Goal: Task Accomplishment & Management: Use online tool/utility

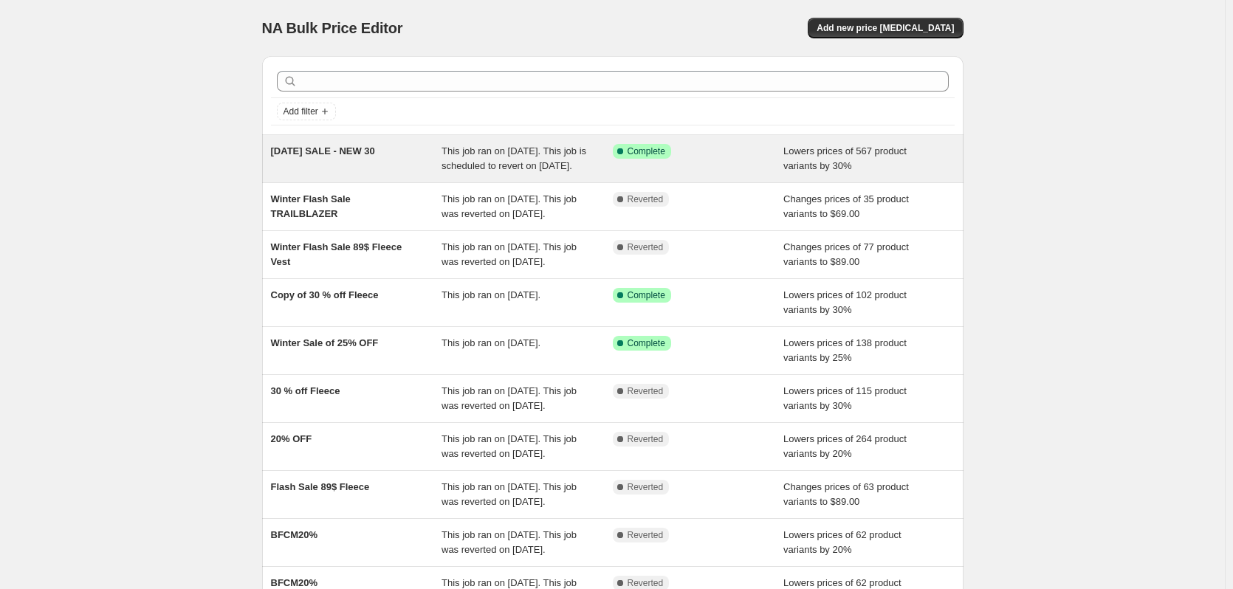
click at [357, 142] on div "[DATE] SALE - NEW 30 This job ran on [DATE]. This job is scheduled to revert on…" at bounding box center [613, 158] width 702 height 47
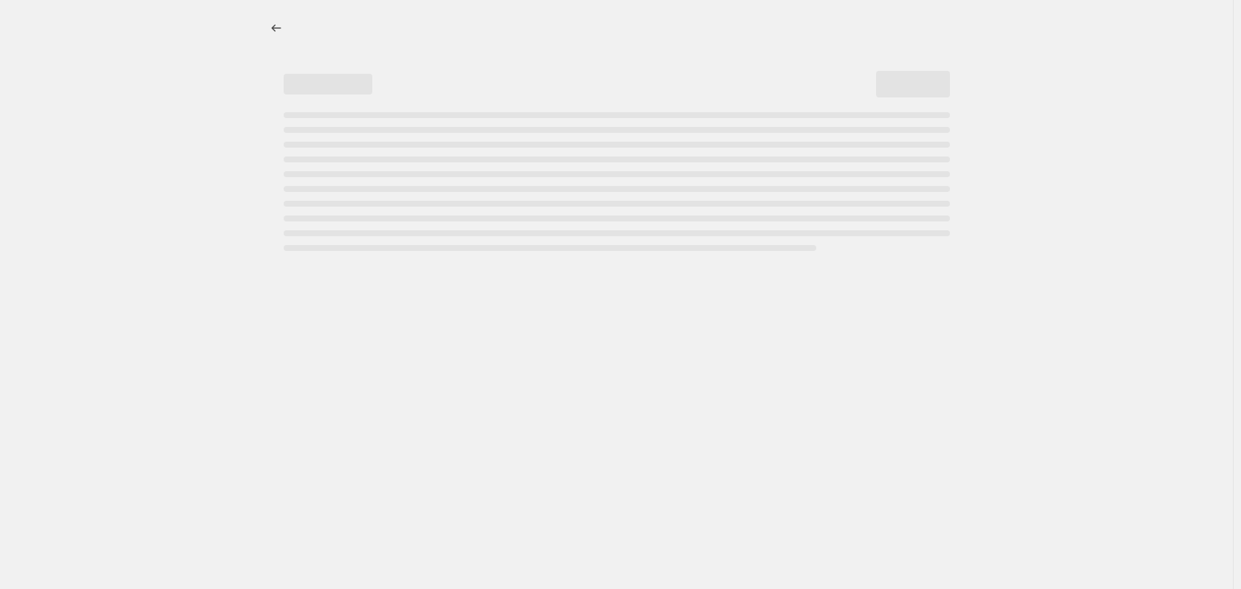
select select "percentage"
select select "no_change"
select select "tag"
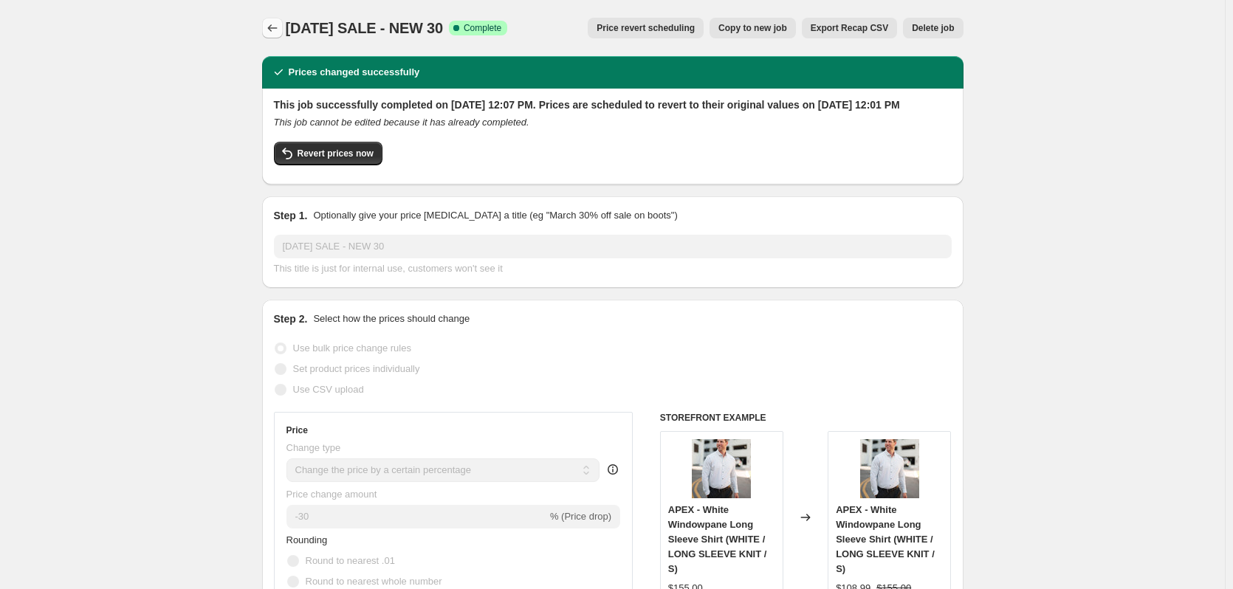
click at [267, 24] on button "Price change jobs" at bounding box center [272, 28] width 21 height 21
